Goal: Task Accomplishment & Management: Use online tool/utility

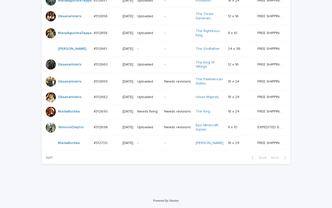
scroll to position [333, 0]
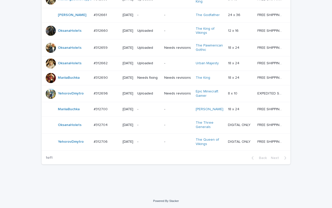
click at [151, 144] on p "-" at bounding box center [149, 142] width 23 height 4
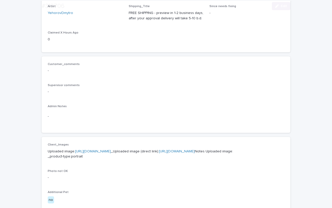
scroll to position [178, 0]
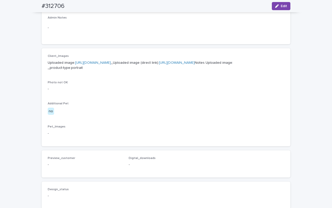
click at [111, 62] on link "https://cdn.shopify.com-uploadkit.app/s/files/1/0033/4807/0511/files/download.h…" at bounding box center [93, 63] width 36 height 4
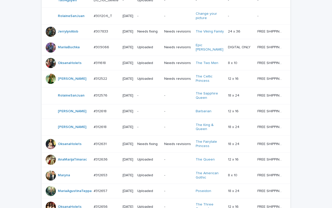
scroll to position [367, 0]
